Goal: Navigation & Orientation: Find specific page/section

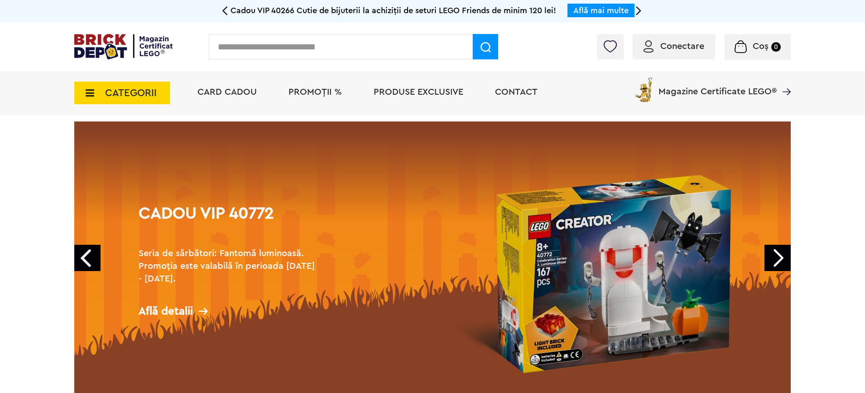
click at [308, 45] on input "text" at bounding box center [341, 46] width 264 height 25
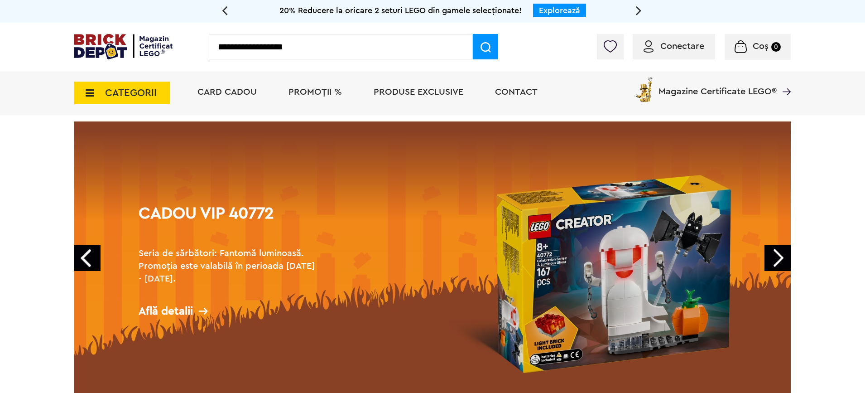
type input "**********"
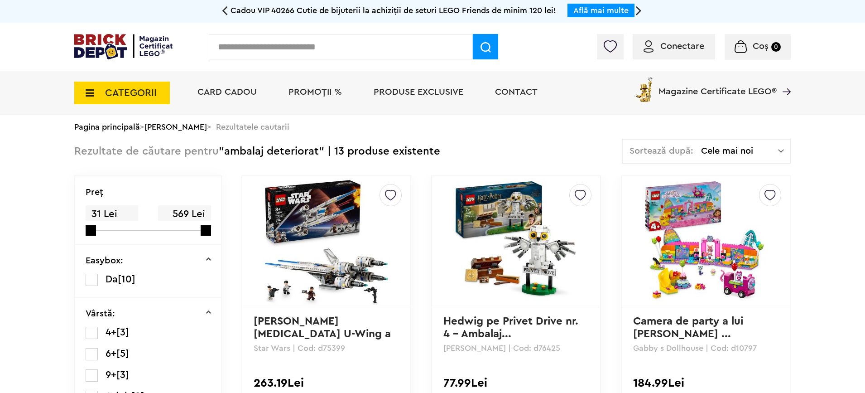
click at [614, 46] on img at bounding box center [610, 46] width 13 height 12
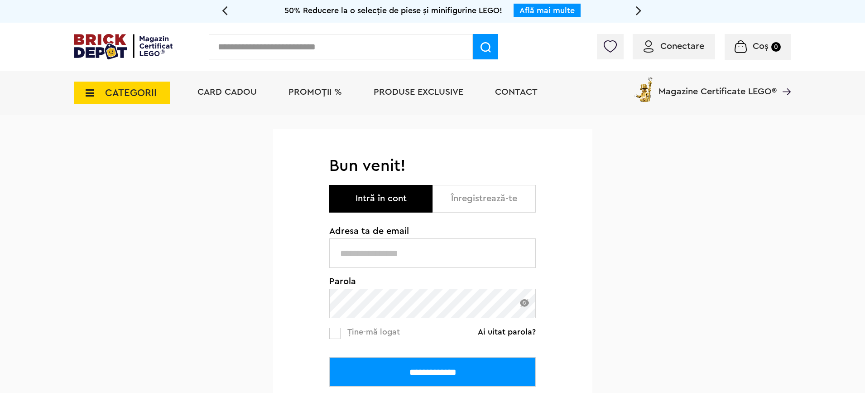
type input "**********"
click at [472, 371] on input "**********" at bounding box center [432, 371] width 207 height 29
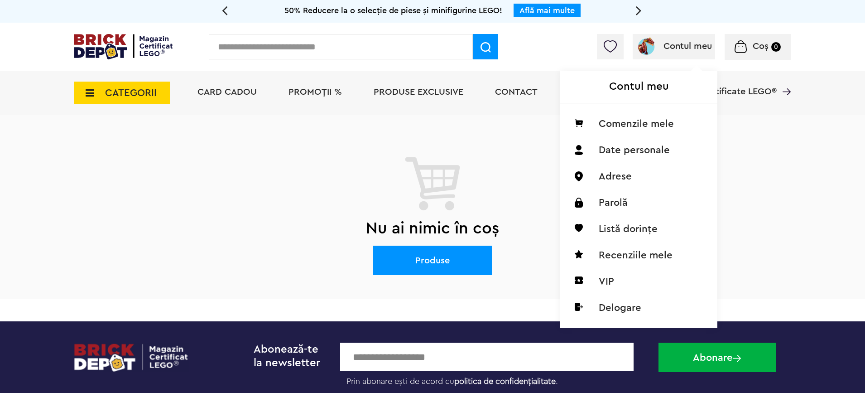
click at [662, 46] on span "Contul meu" at bounding box center [674, 46] width 76 height 9
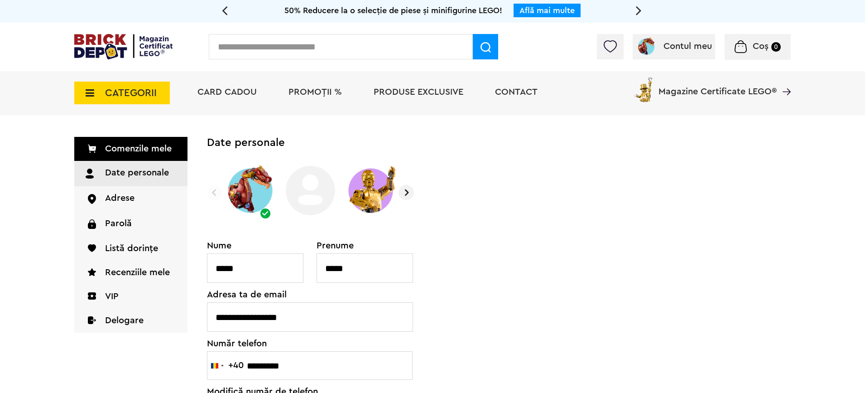
click at [603, 43] on div at bounding box center [610, 46] width 27 height 25
click at [607, 45] on img at bounding box center [610, 46] width 13 height 12
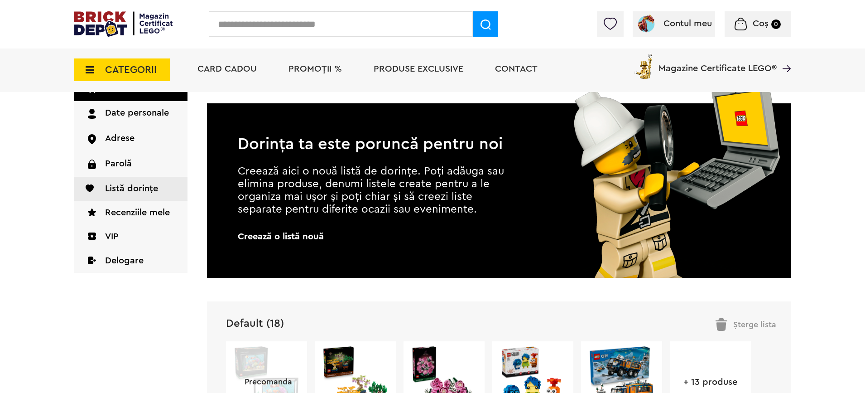
scroll to position [272, 0]
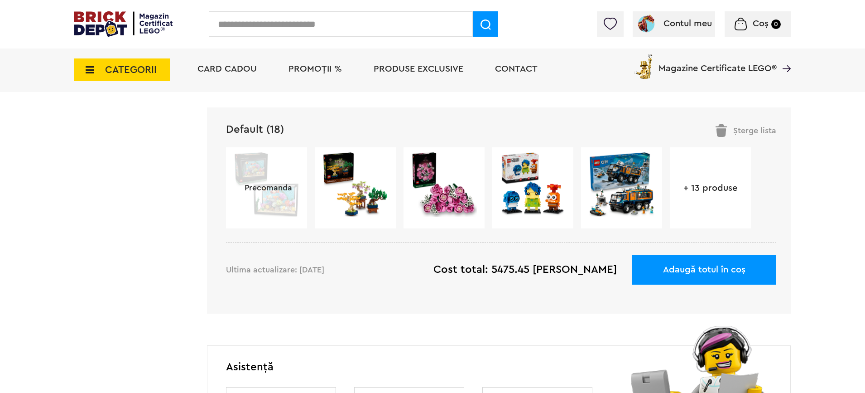
click at [710, 190] on link "+ 13 produse" at bounding box center [710, 187] width 81 height 9
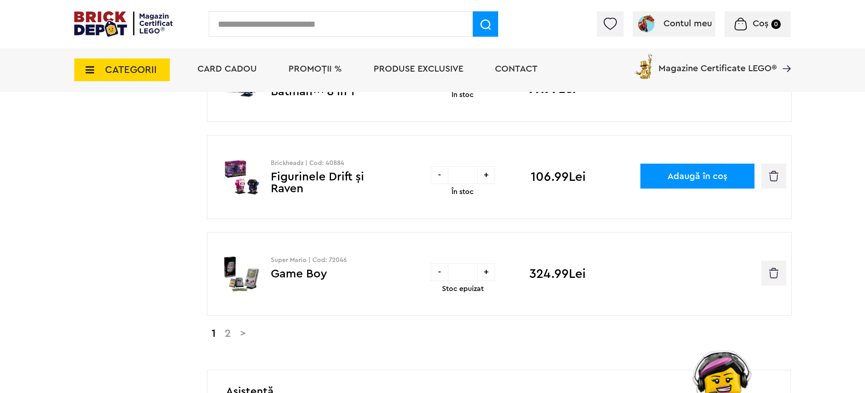
scroll to position [906, 0]
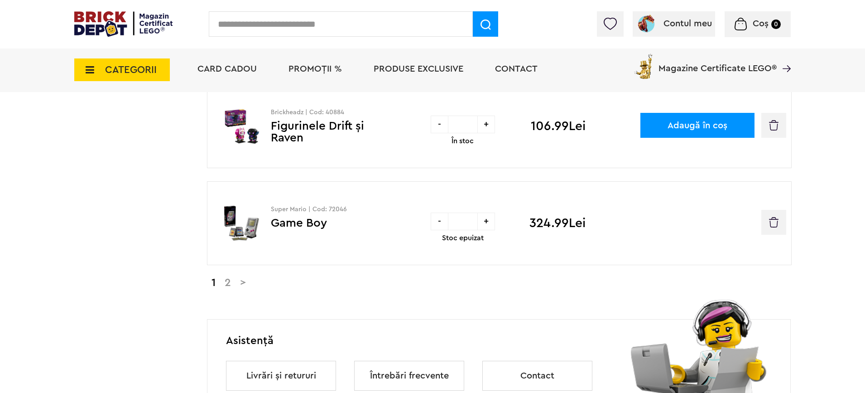
click at [229, 284] on link "2" at bounding box center [227, 282] width 15 height 11
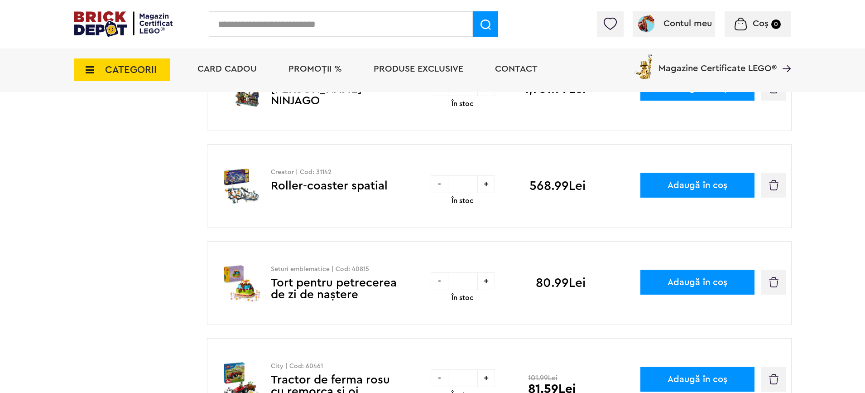
scroll to position [362, 0]
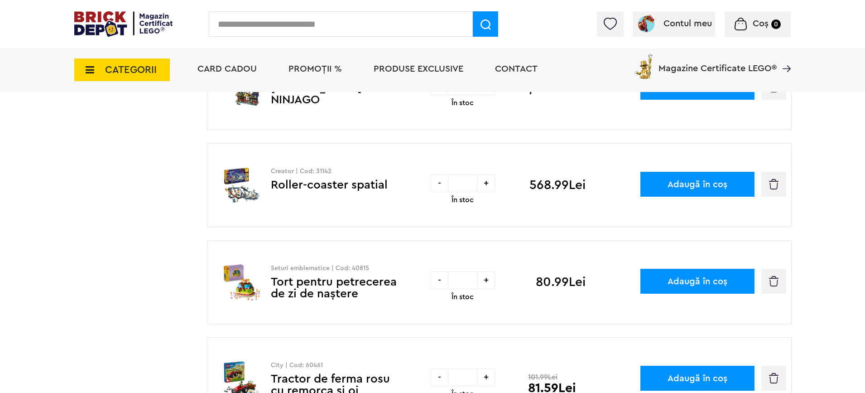
click at [316, 284] on link "Tort pentru petrecerea de zi de naştere" at bounding box center [334, 288] width 126 height 24
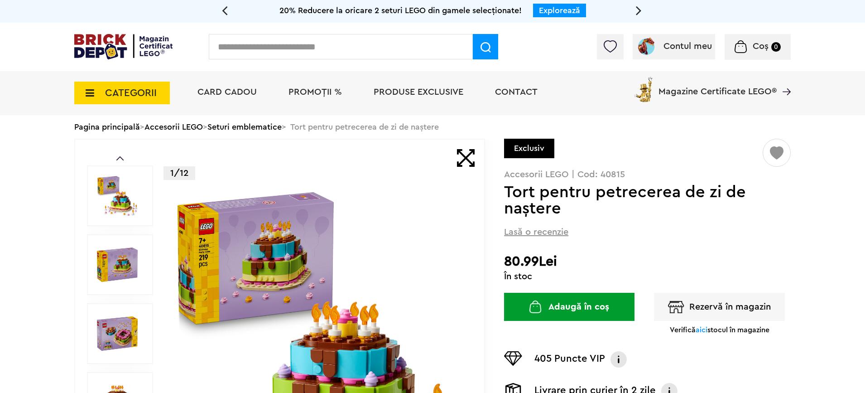
click at [267, 129] on link "Seturi emblematice" at bounding box center [244, 127] width 74 height 8
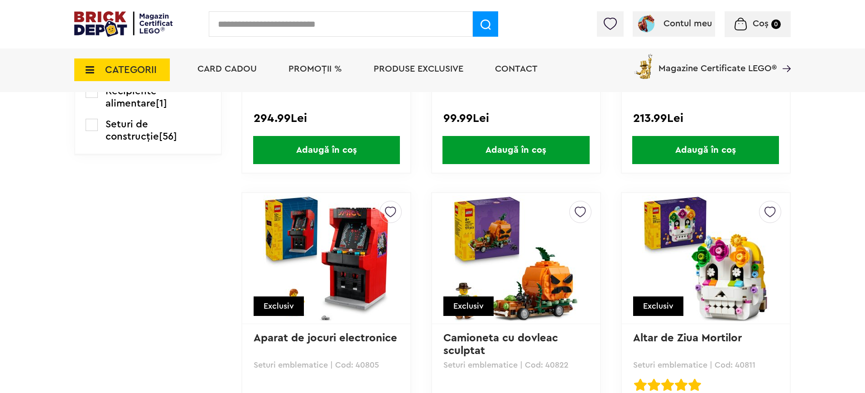
scroll to position [1132, 0]
